Goal: Transaction & Acquisition: Obtain resource

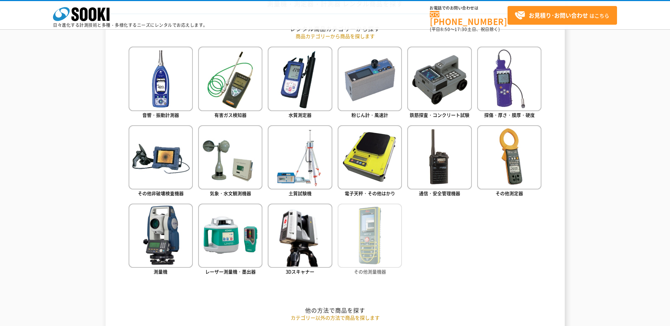
scroll to position [318, 0]
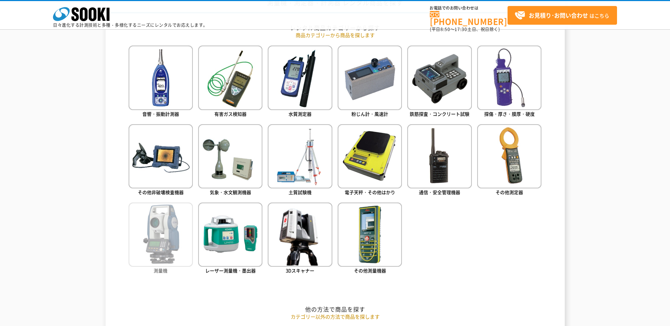
click at [167, 237] on img at bounding box center [161, 235] width 64 height 64
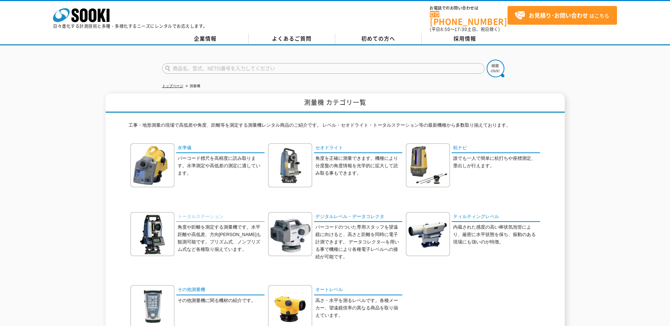
click at [208, 214] on link "トータルステーション" at bounding box center [220, 217] width 88 height 10
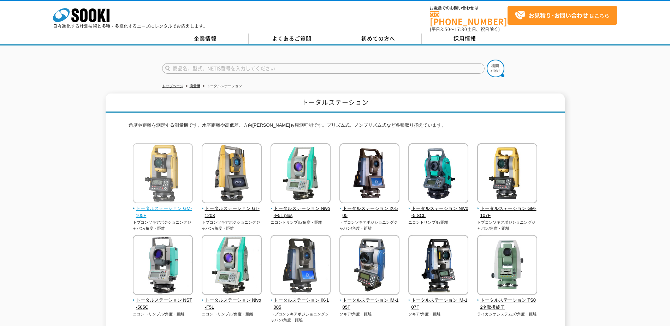
click at [158, 205] on span "トータルステーション GM-105F" at bounding box center [163, 212] width 60 height 15
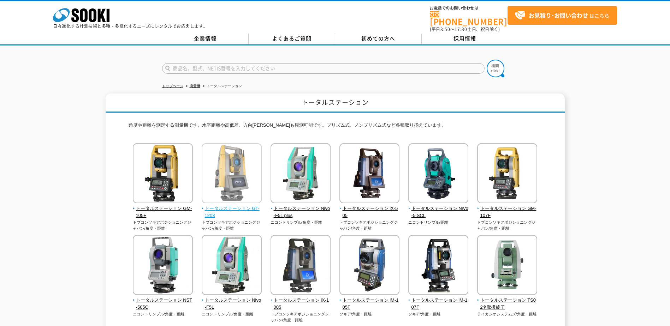
click at [241, 189] on img at bounding box center [232, 174] width 60 height 62
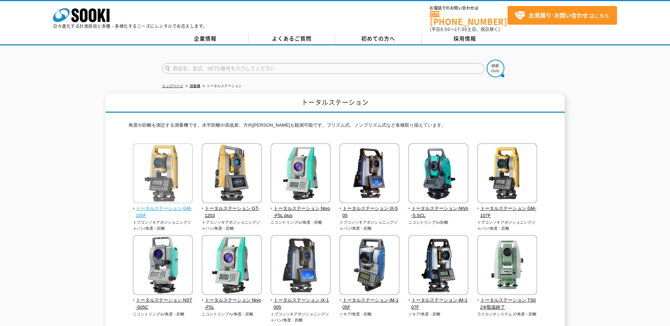
click at [162, 205] on span "トータルステーション GM-105F" at bounding box center [163, 212] width 60 height 15
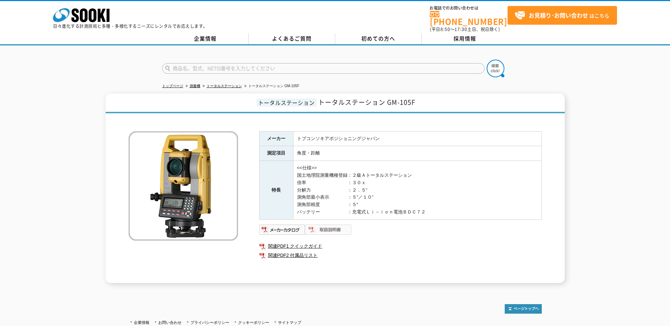
click at [329, 225] on img at bounding box center [329, 229] width 46 height 11
click at [296, 229] on img at bounding box center [282, 229] width 46 height 11
